Goal: Information Seeking & Learning: Learn about a topic

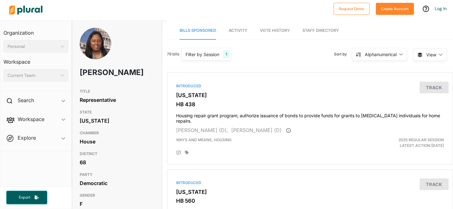
click at [277, 32] on span "Vote History" at bounding box center [275, 30] width 30 height 5
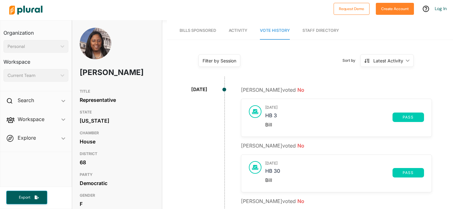
click at [208, 35] on link "Bills Sponsored" at bounding box center [198, 31] width 37 height 18
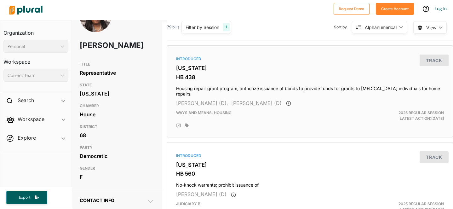
scroll to position [31, 0]
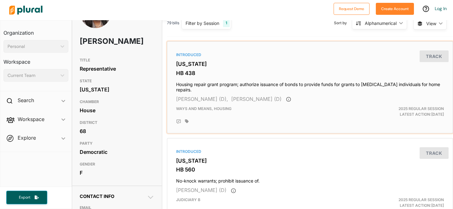
click at [285, 84] on h4 "Housing repair grant program; authorize issuance of bonds to provide funds for …" at bounding box center [310, 86] width 268 height 14
